Goal: Entertainment & Leisure: Consume media (video, audio)

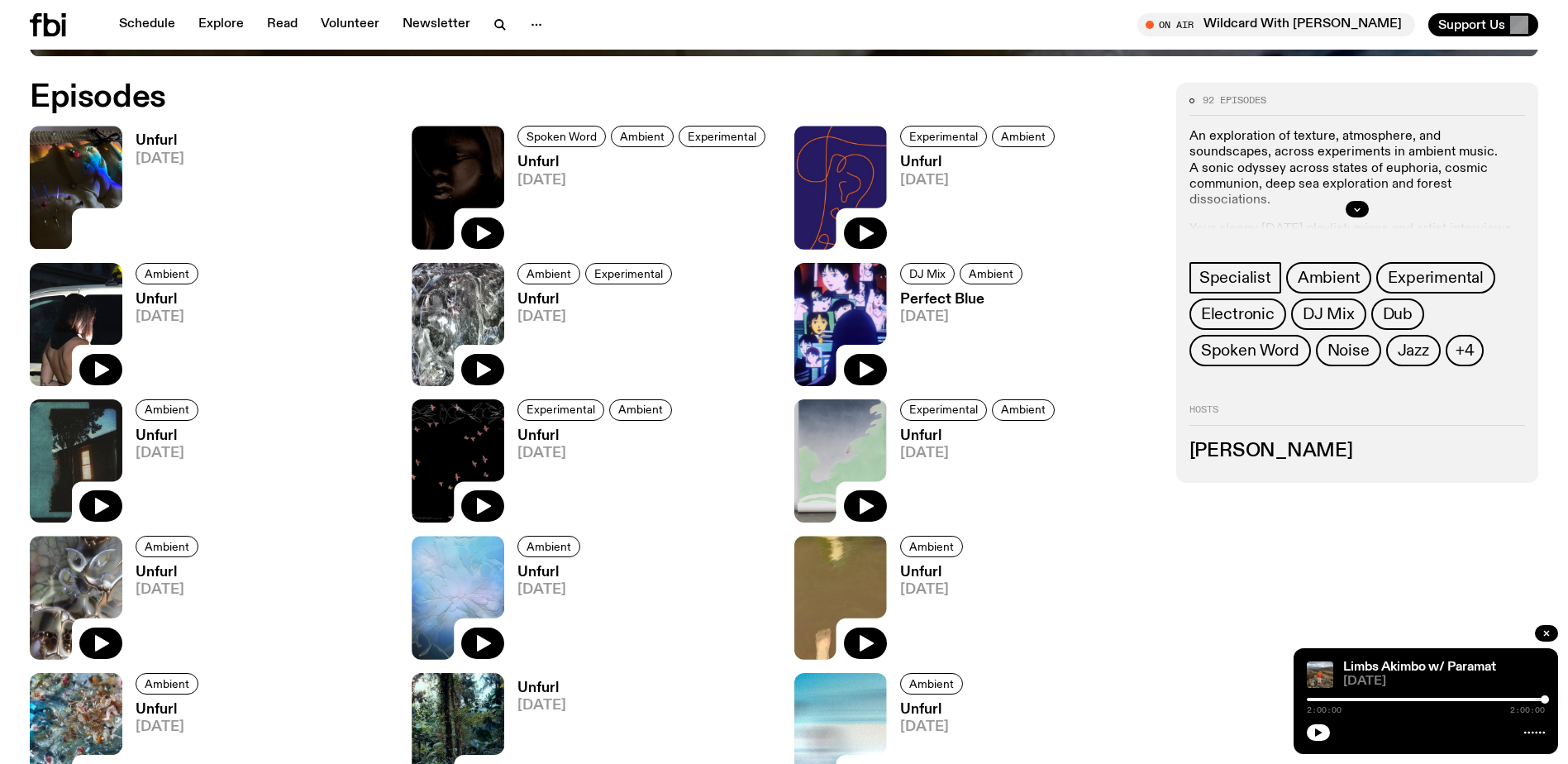
scroll to position [968, 0]
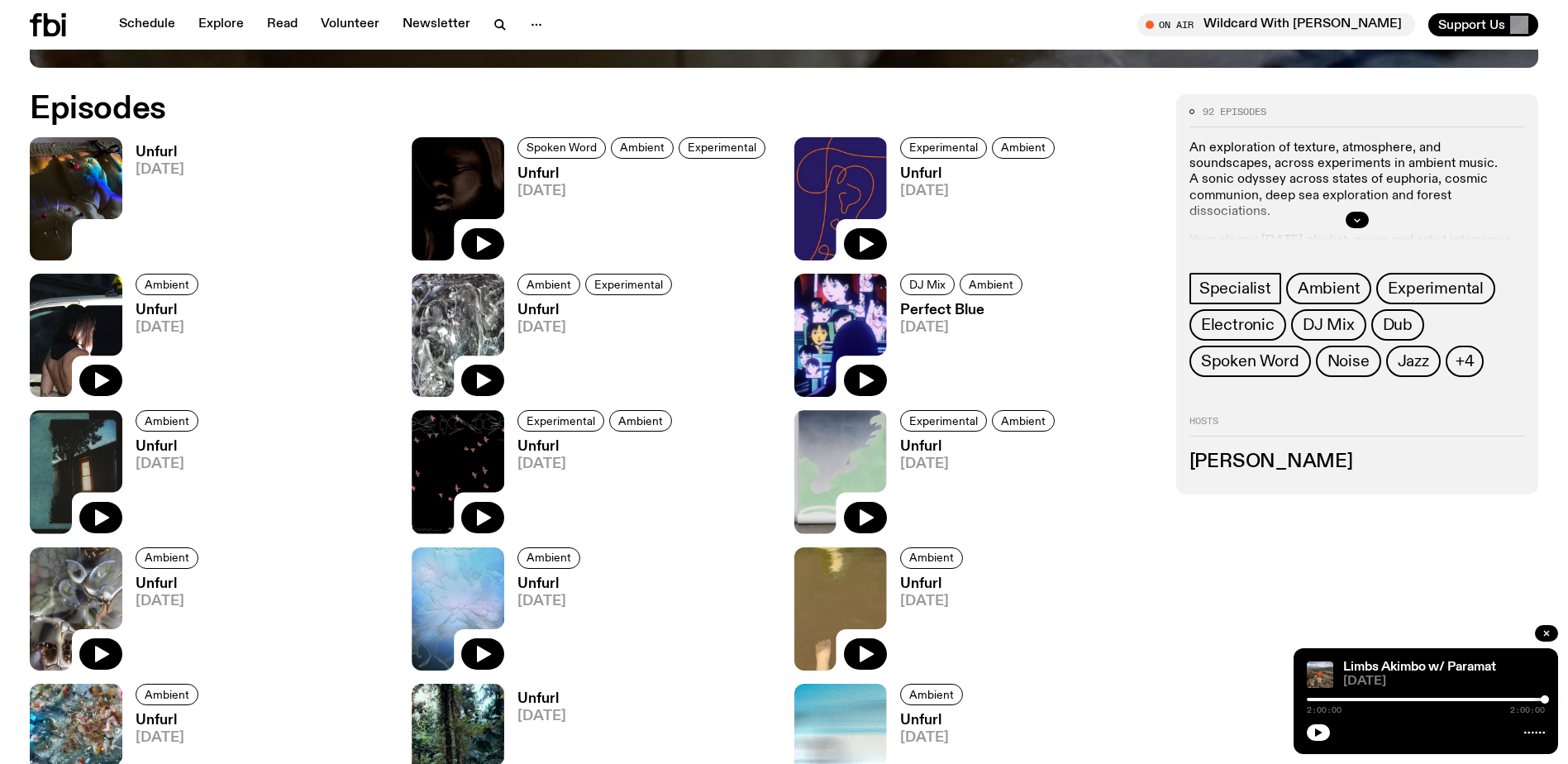
click at [833, 302] on img at bounding box center [841, 336] width 93 height 123
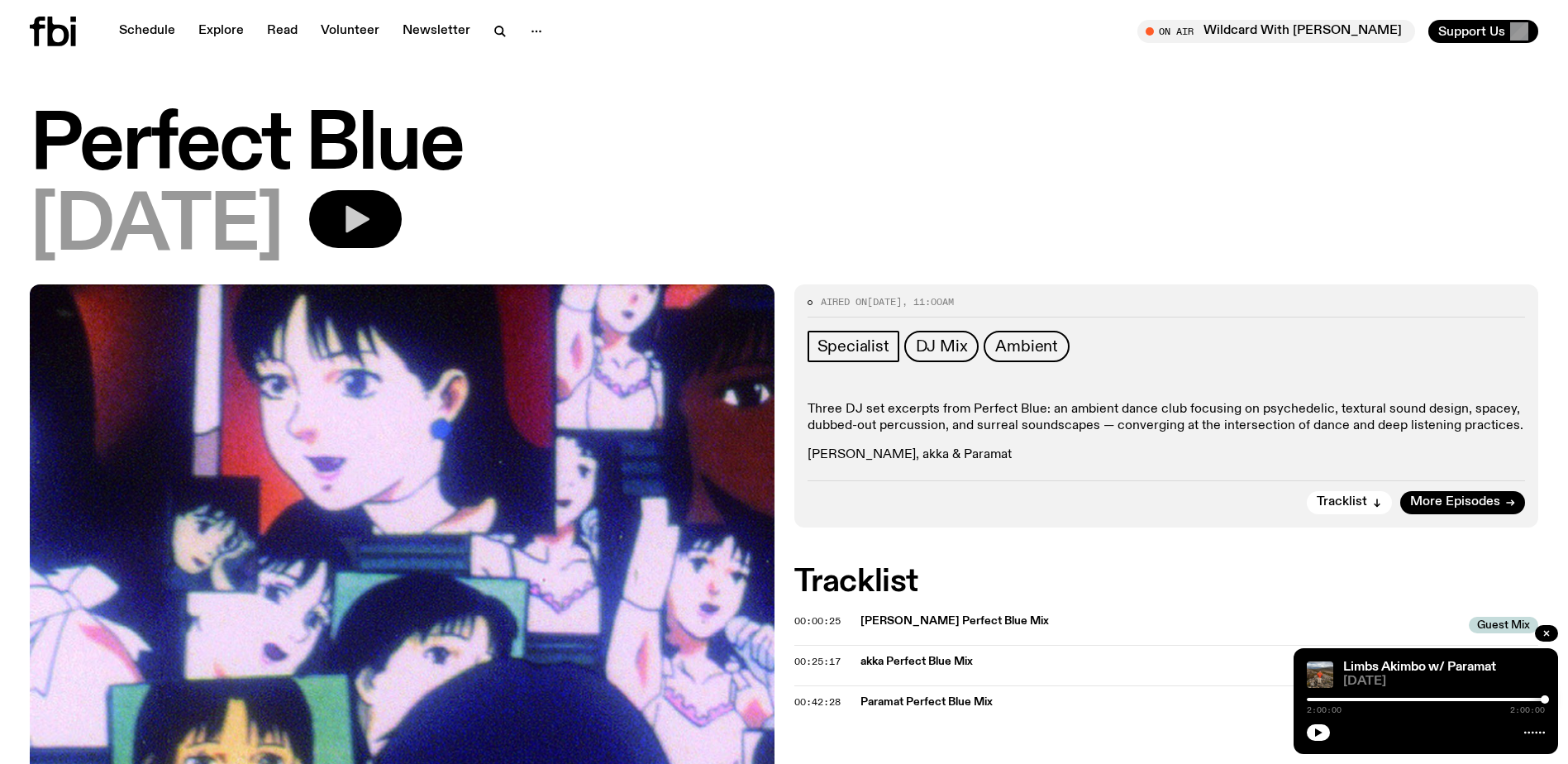
click at [402, 201] on button "button" at bounding box center [356, 220] width 93 height 58
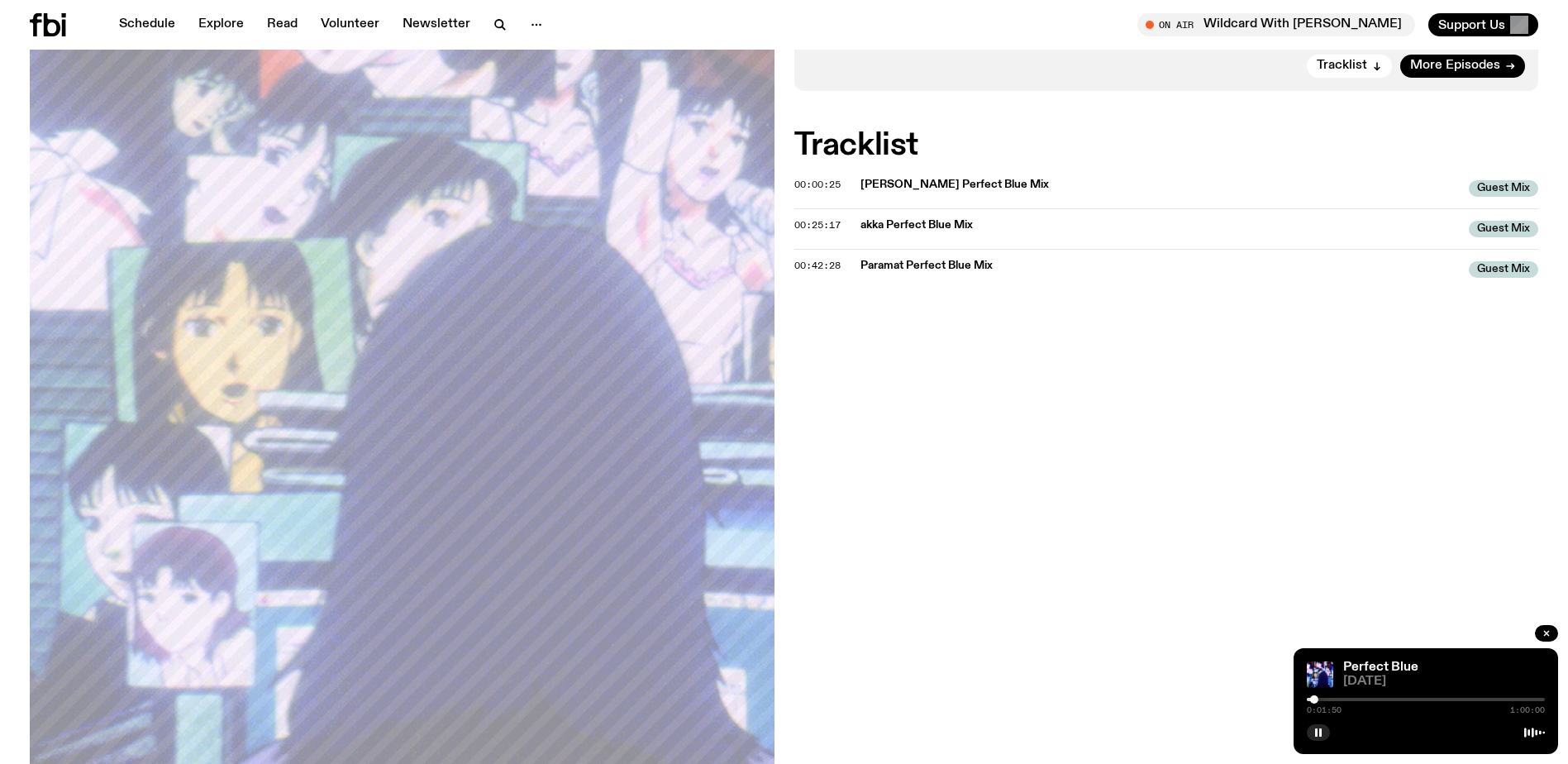
scroll to position [484, 0]
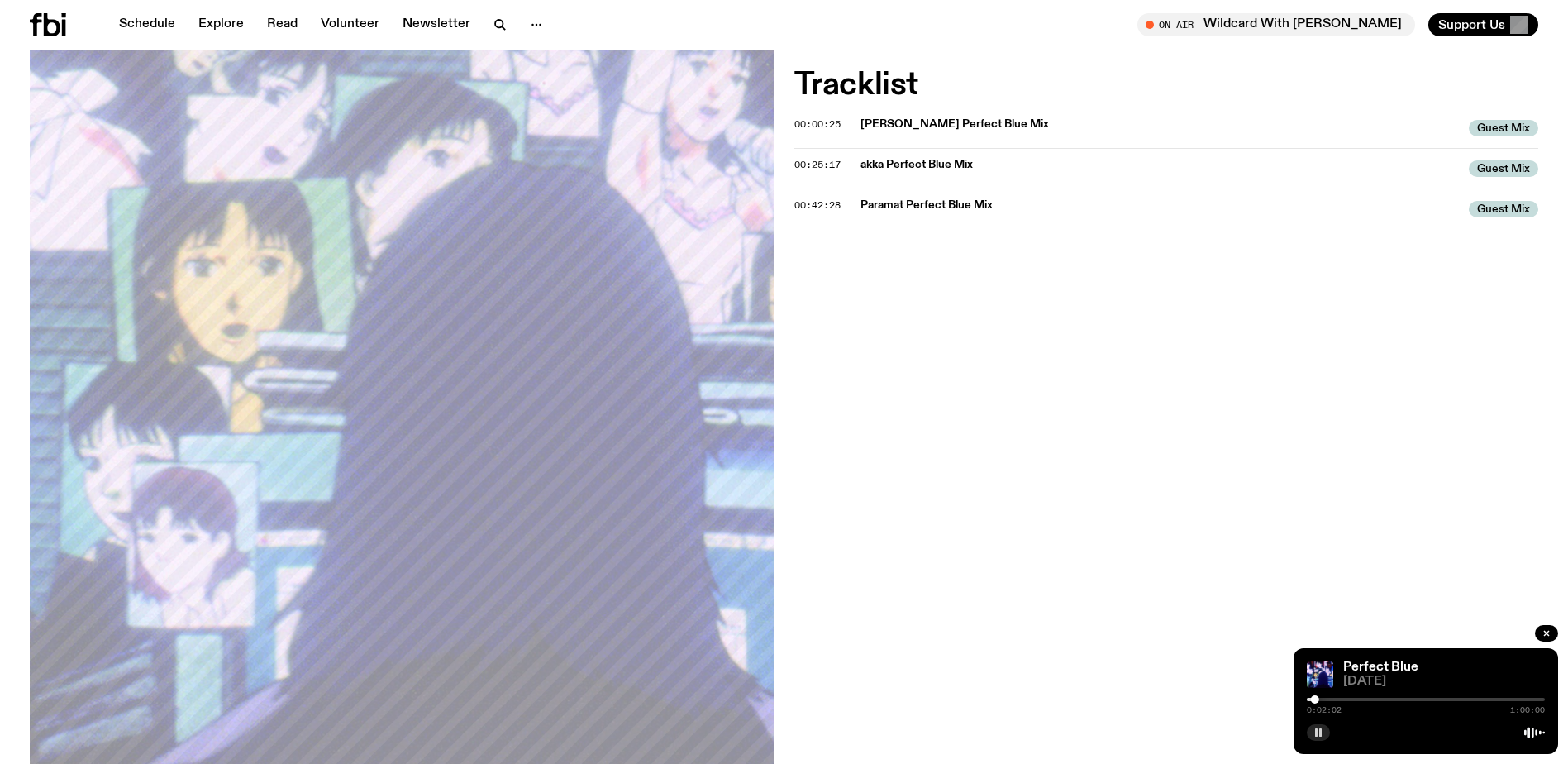
click at [1311, 730] on button "button" at bounding box center [1318, 732] width 24 height 16
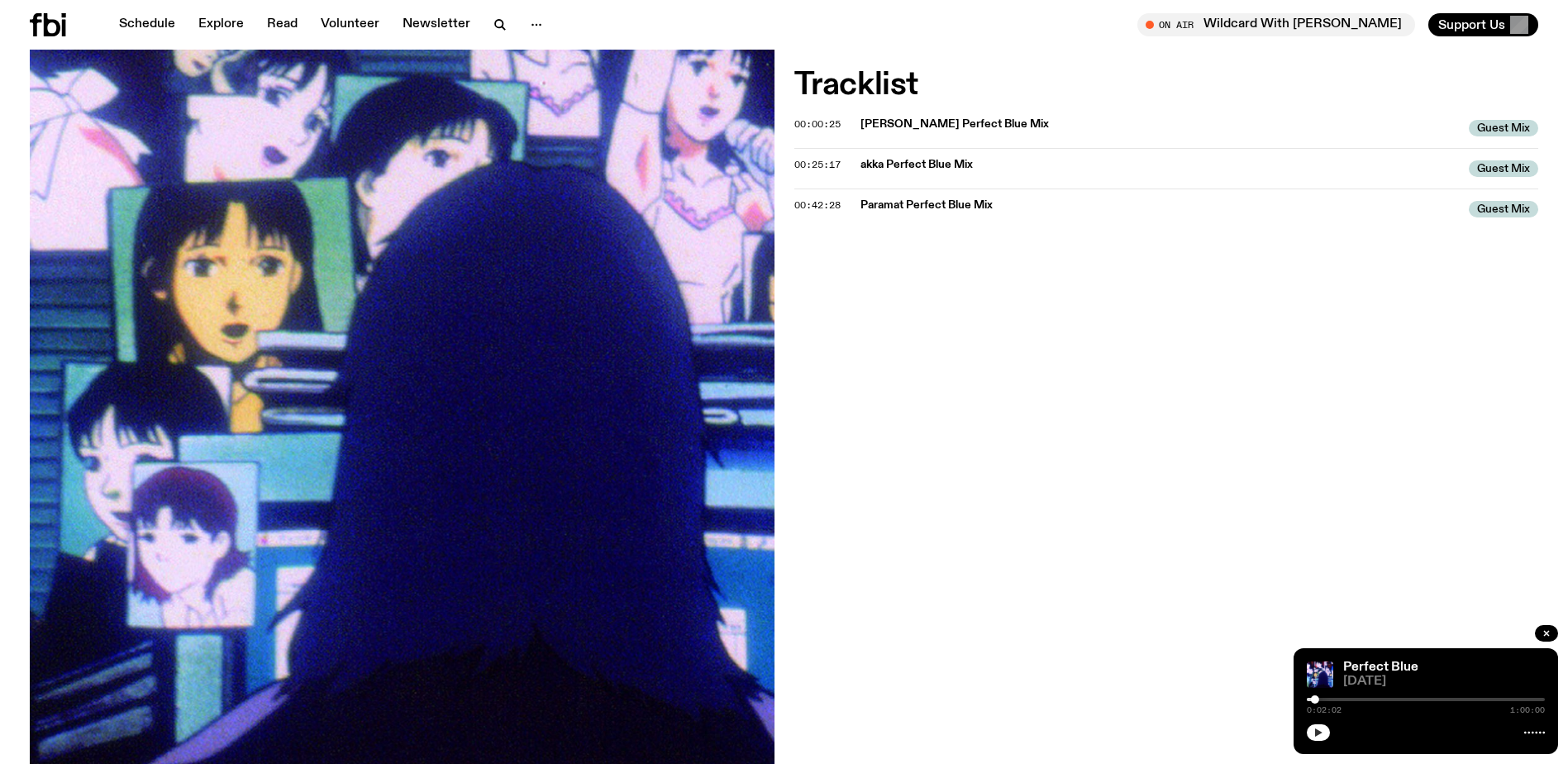
click at [1310, 728] on button "button" at bounding box center [1318, 732] width 24 height 16
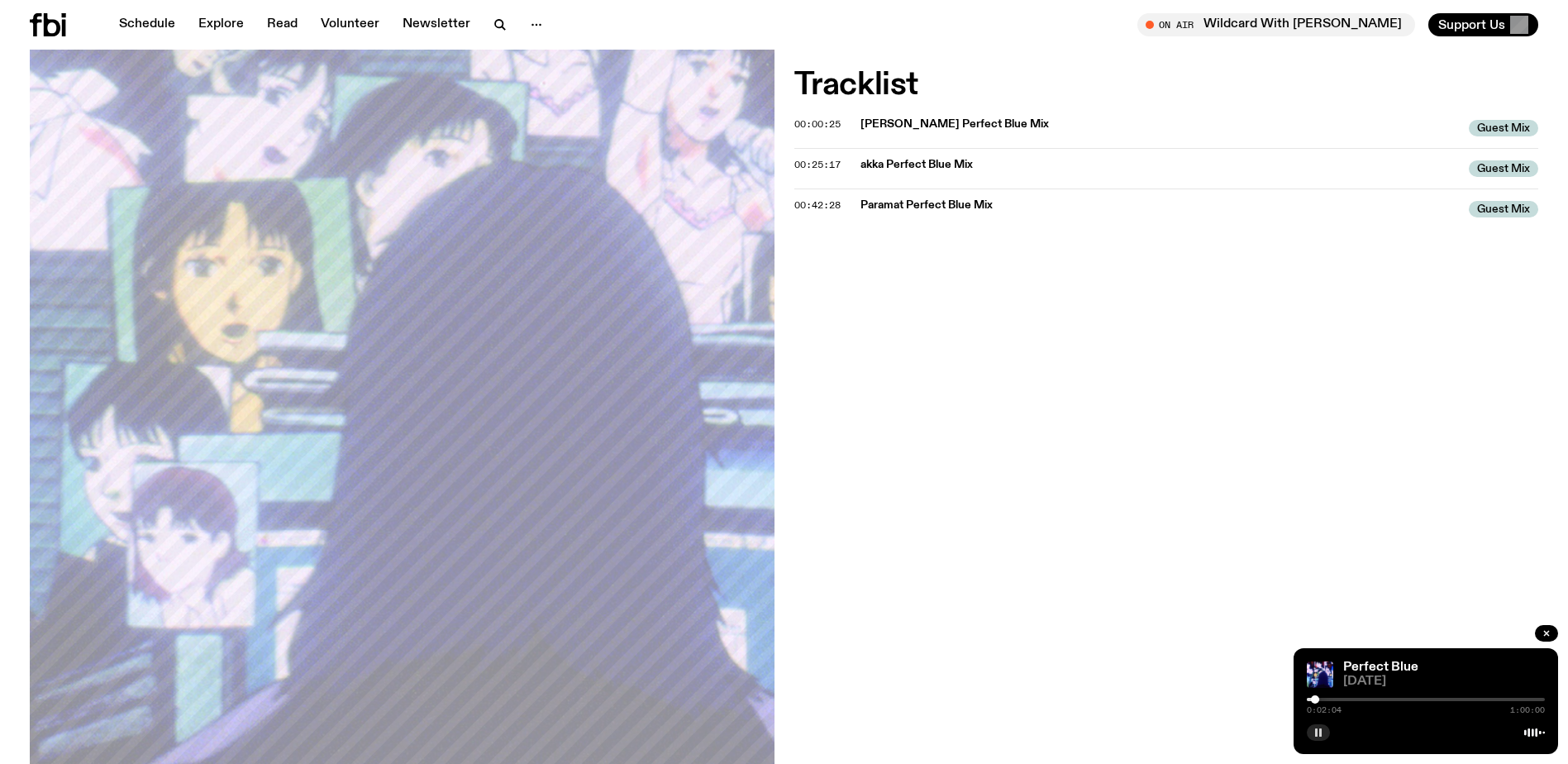
click at [1312, 736] on button "button" at bounding box center [1318, 732] width 24 height 16
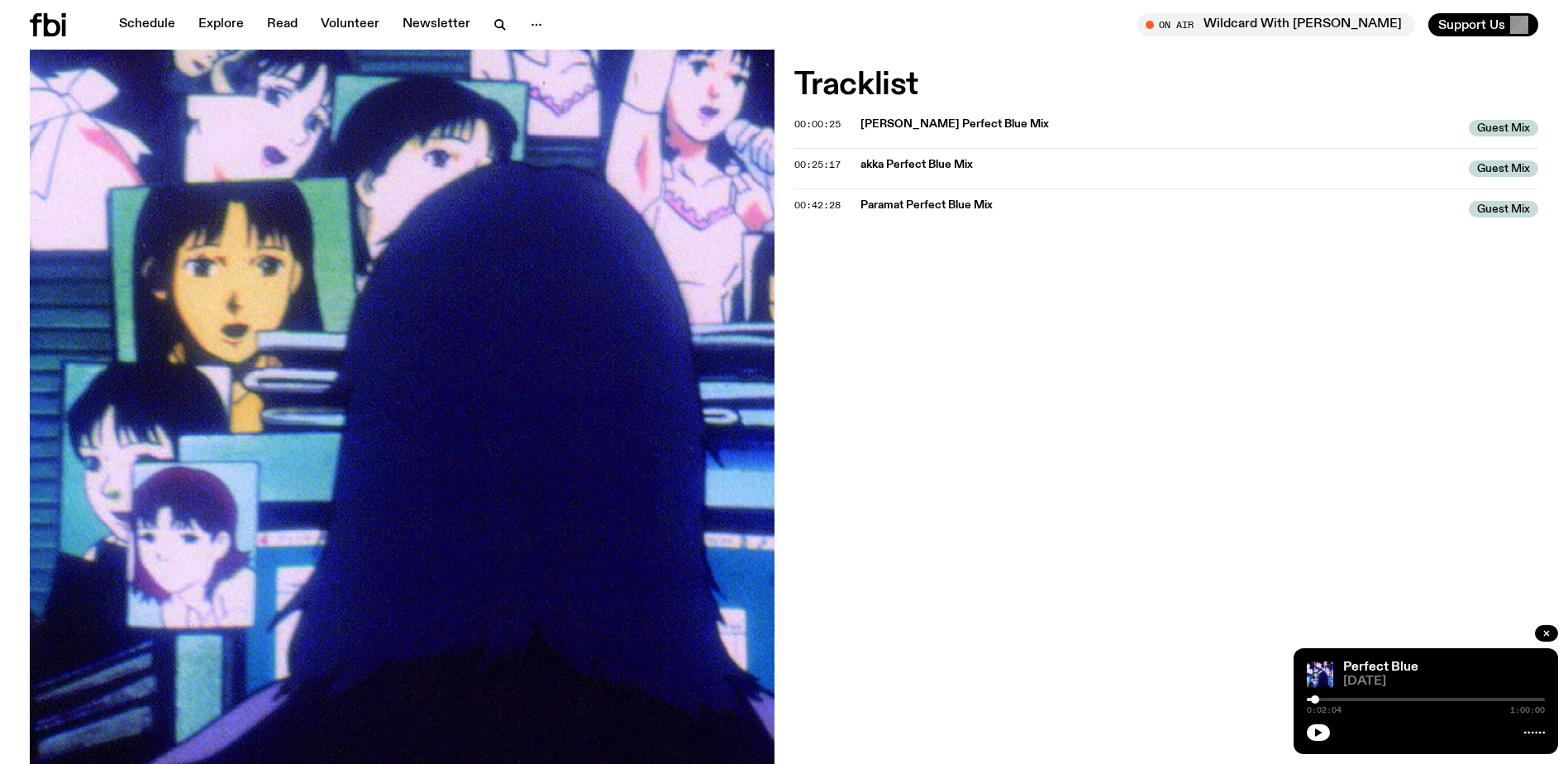
click at [1311, 741] on div "Perfect Blue [DATE] 0:02:04 1:00:00" at bounding box center [1426, 700] width 265 height 106
click at [1311, 731] on button "button" at bounding box center [1318, 732] width 24 height 16
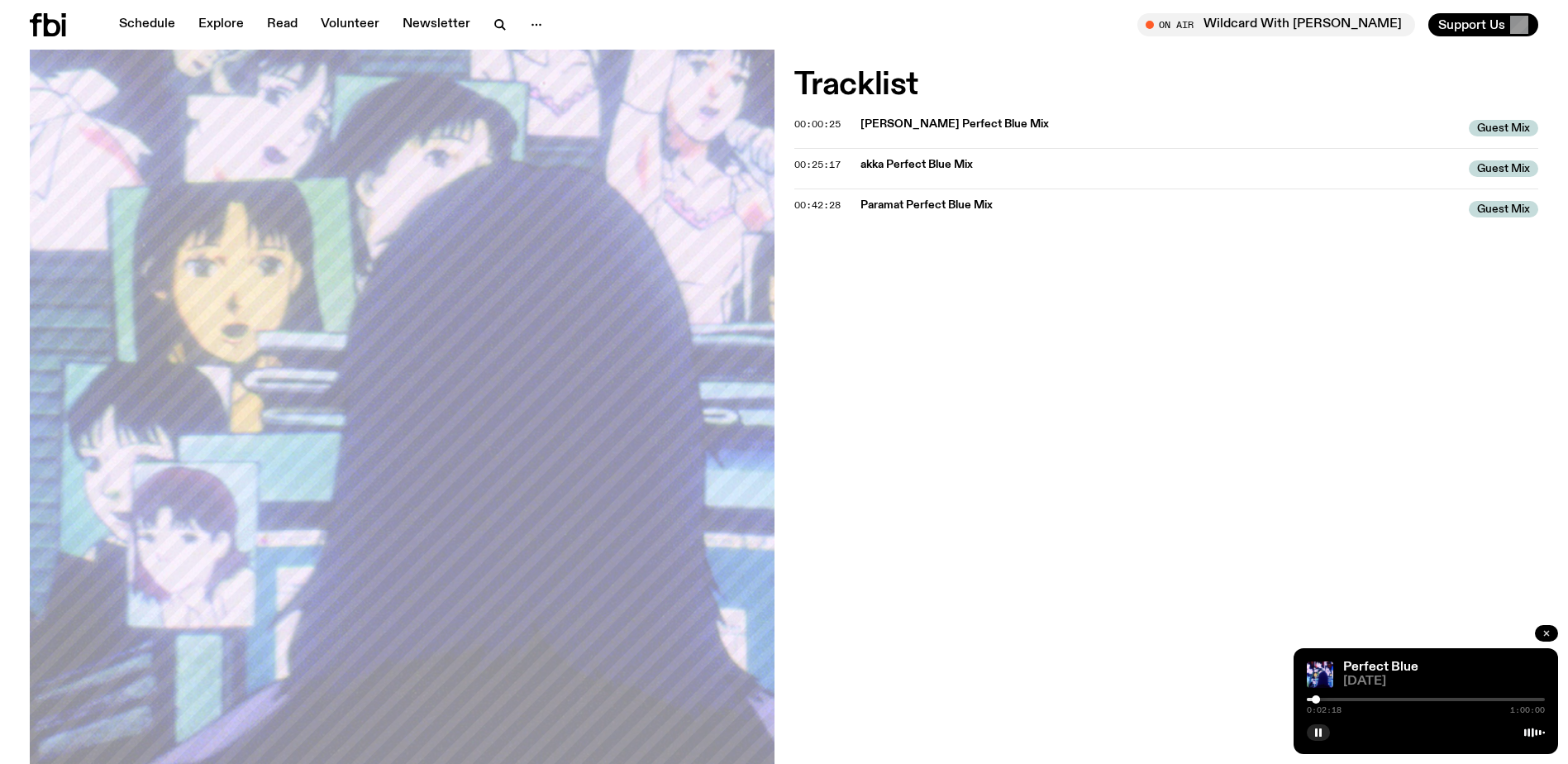
click at [1553, 631] on button "button" at bounding box center [1547, 633] width 24 height 16
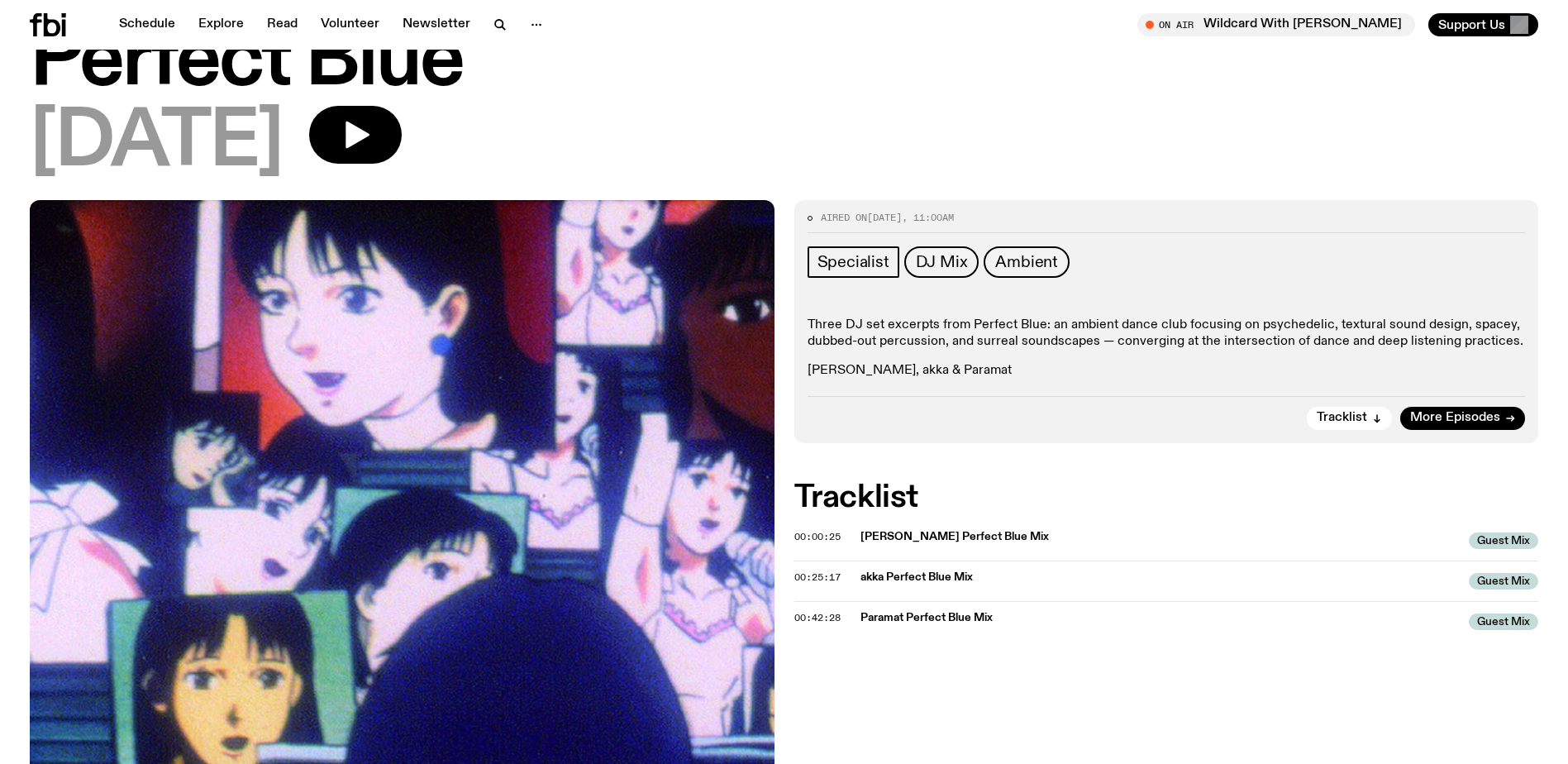
scroll to position [70, 0]
click at [369, 132] on icon "button" at bounding box center [358, 136] width 24 height 27
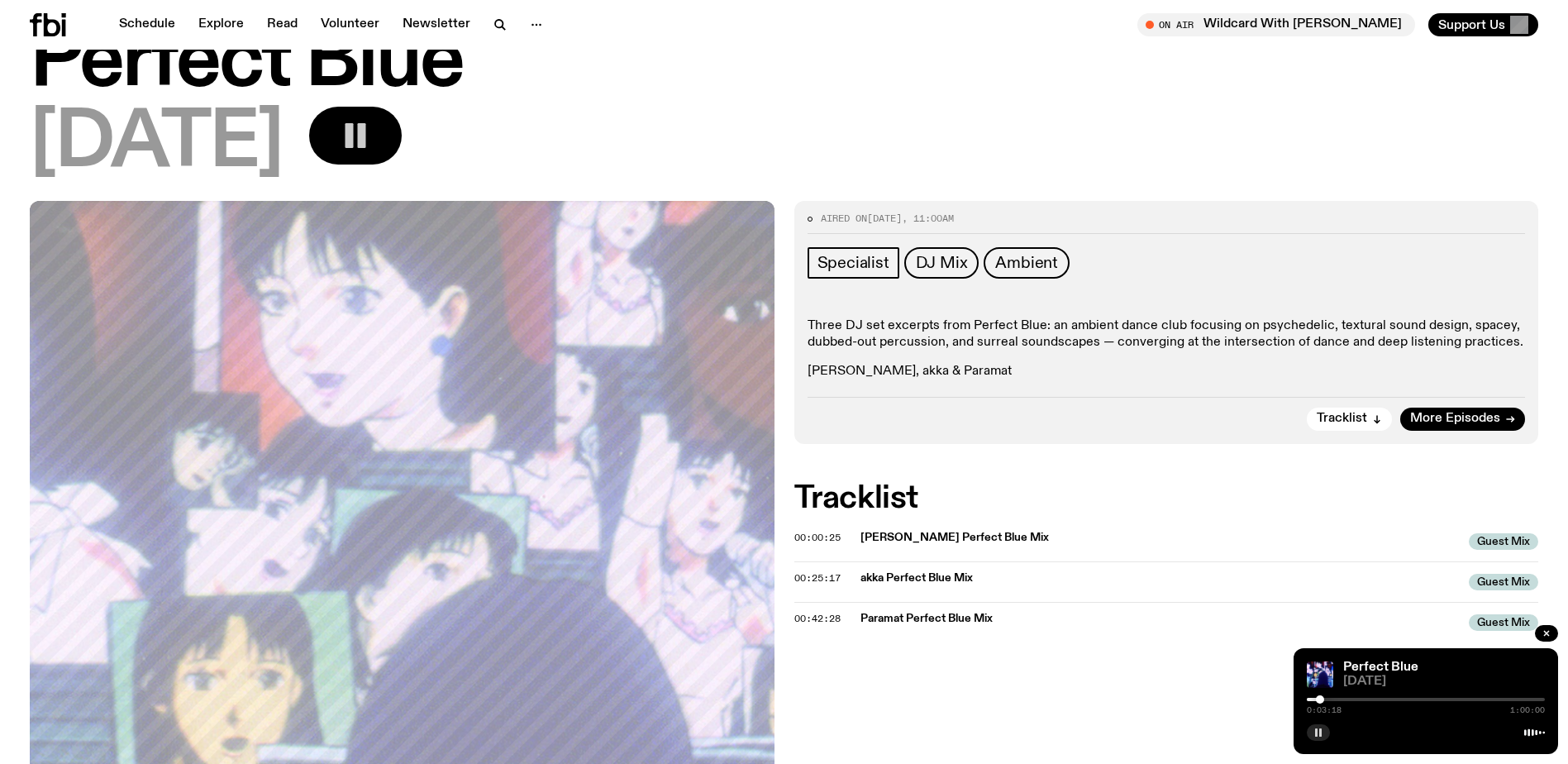
click at [1312, 730] on button "button" at bounding box center [1318, 732] width 24 height 16
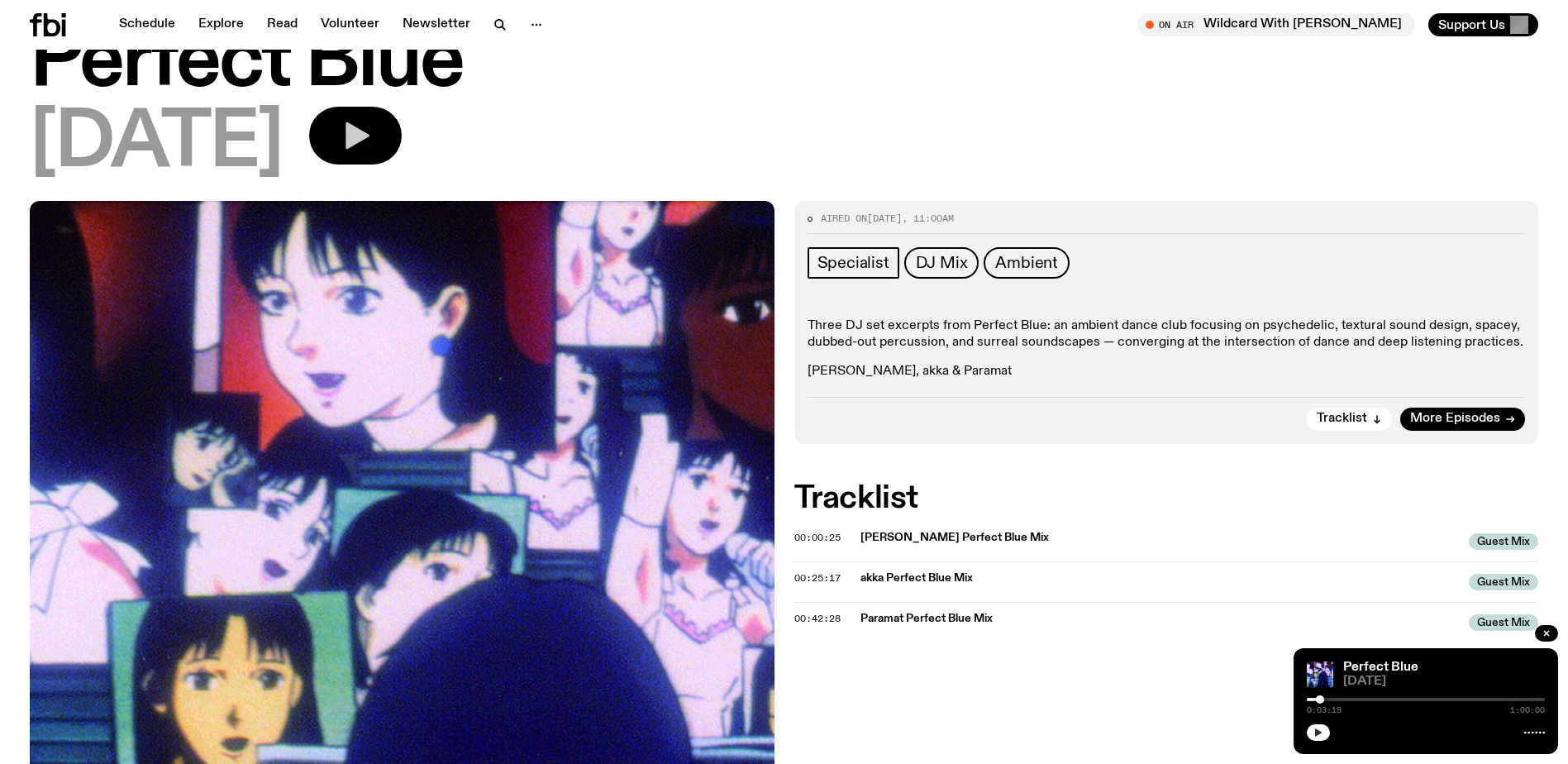
click at [1318, 735] on icon "button" at bounding box center [1318, 732] width 10 height 10
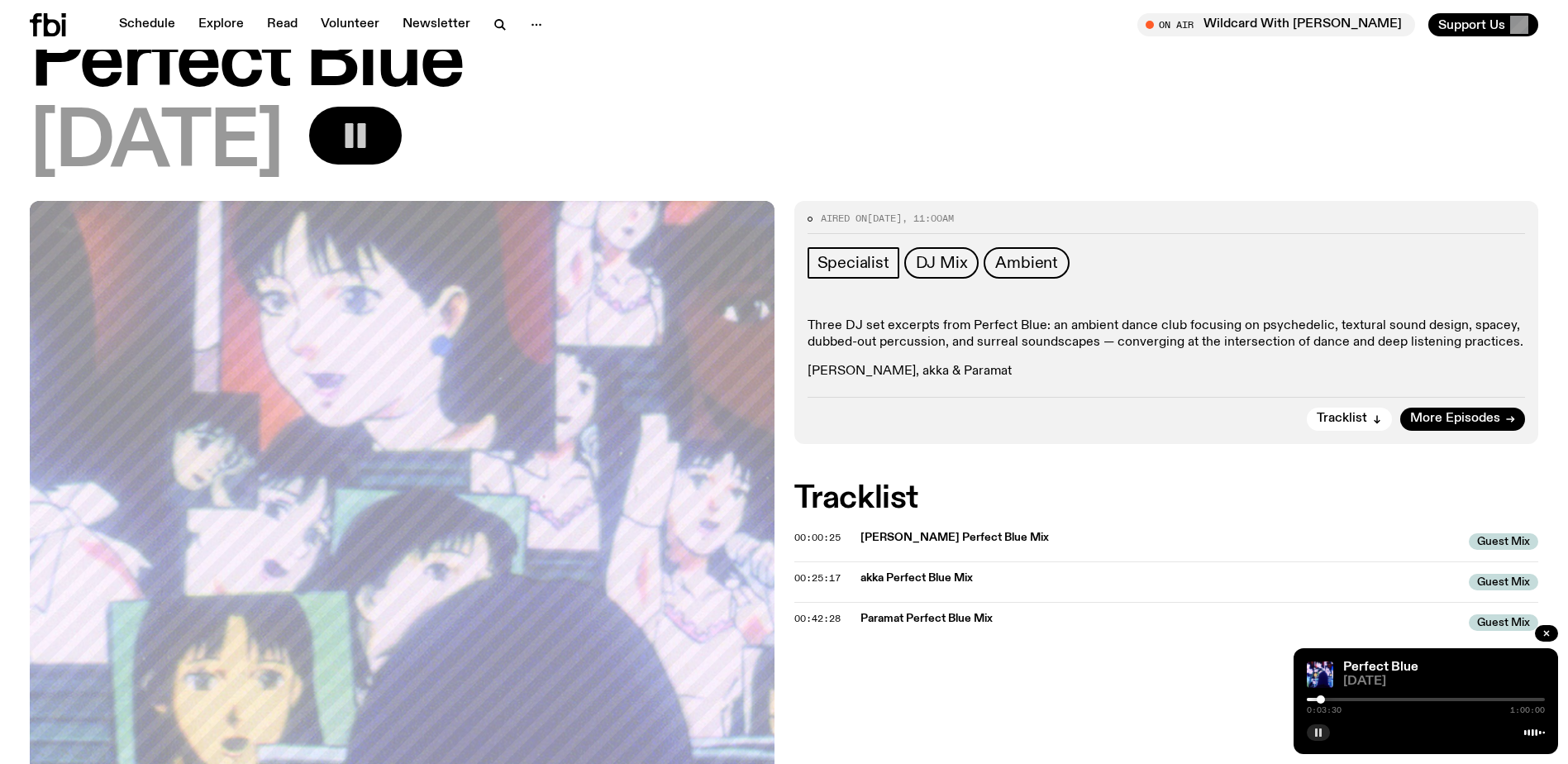
drag, startPoint x: 1318, startPoint y: 699, endPoint x: 1265, endPoint y: 698, distance: 53.0
